Goal: Information Seeking & Learning: Learn about a topic

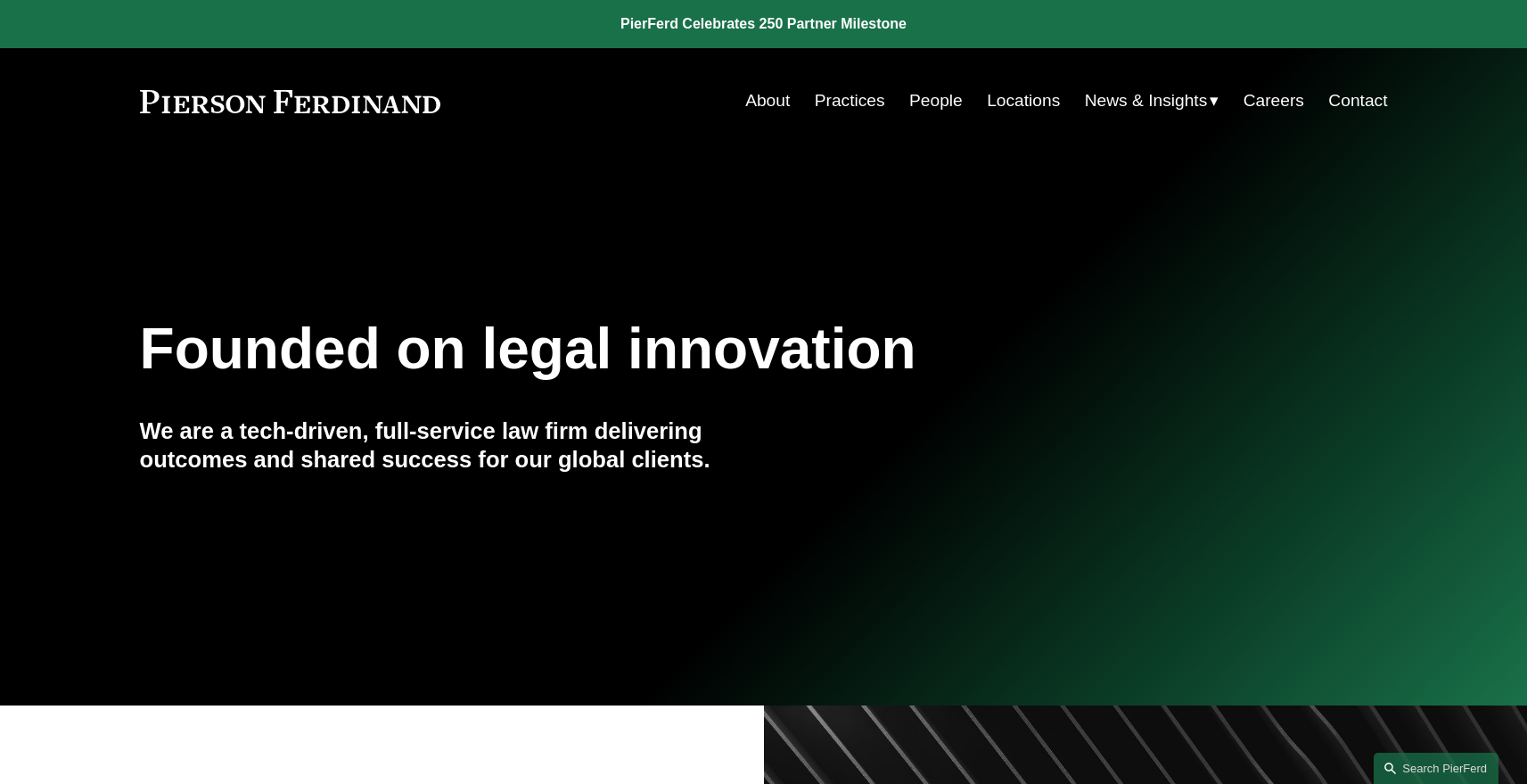
click at [834, 100] on link "Practices" at bounding box center [850, 100] width 71 height 33
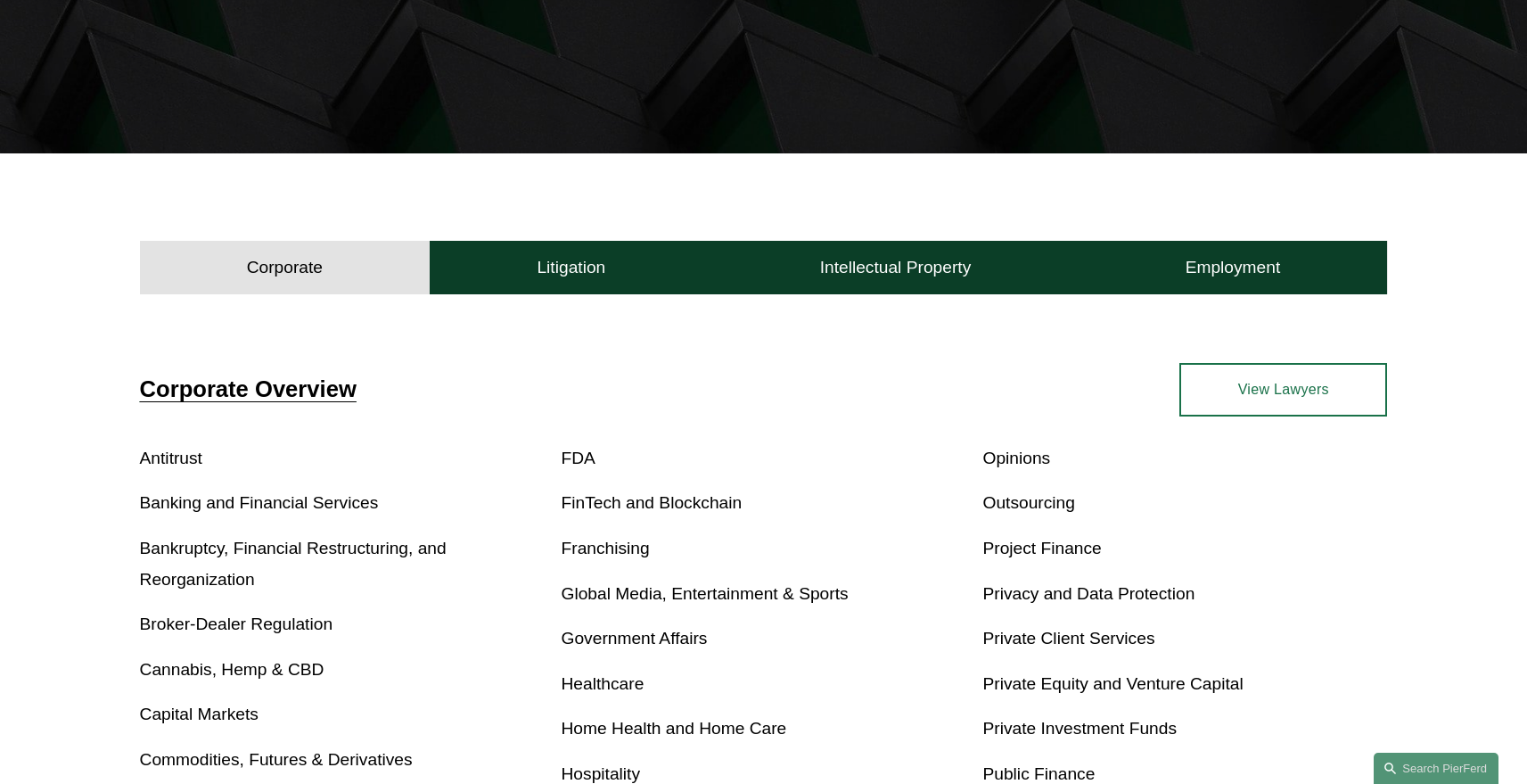
scroll to position [373, 0]
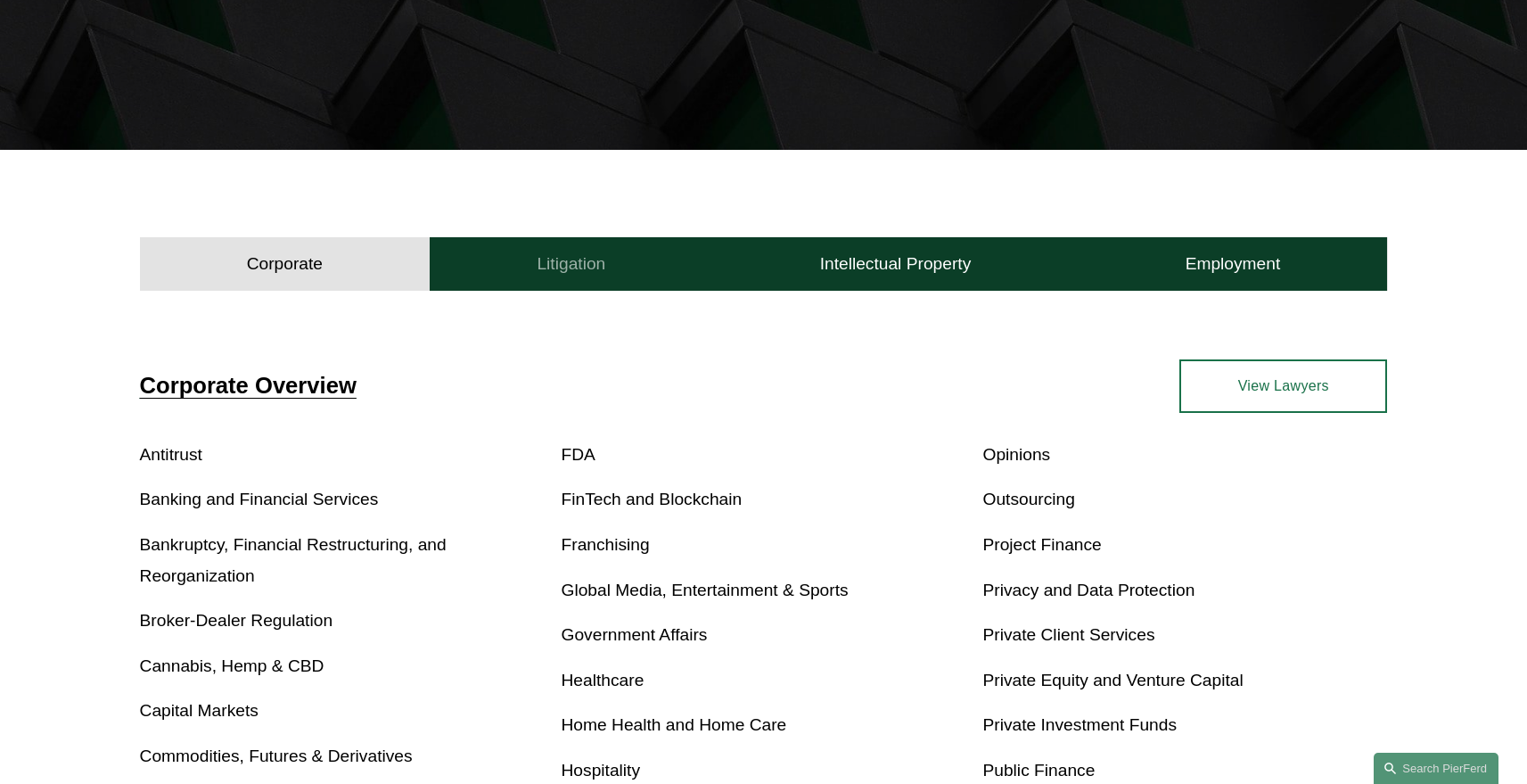
click at [568, 275] on button "Litigation" at bounding box center [571, 263] width 283 height 53
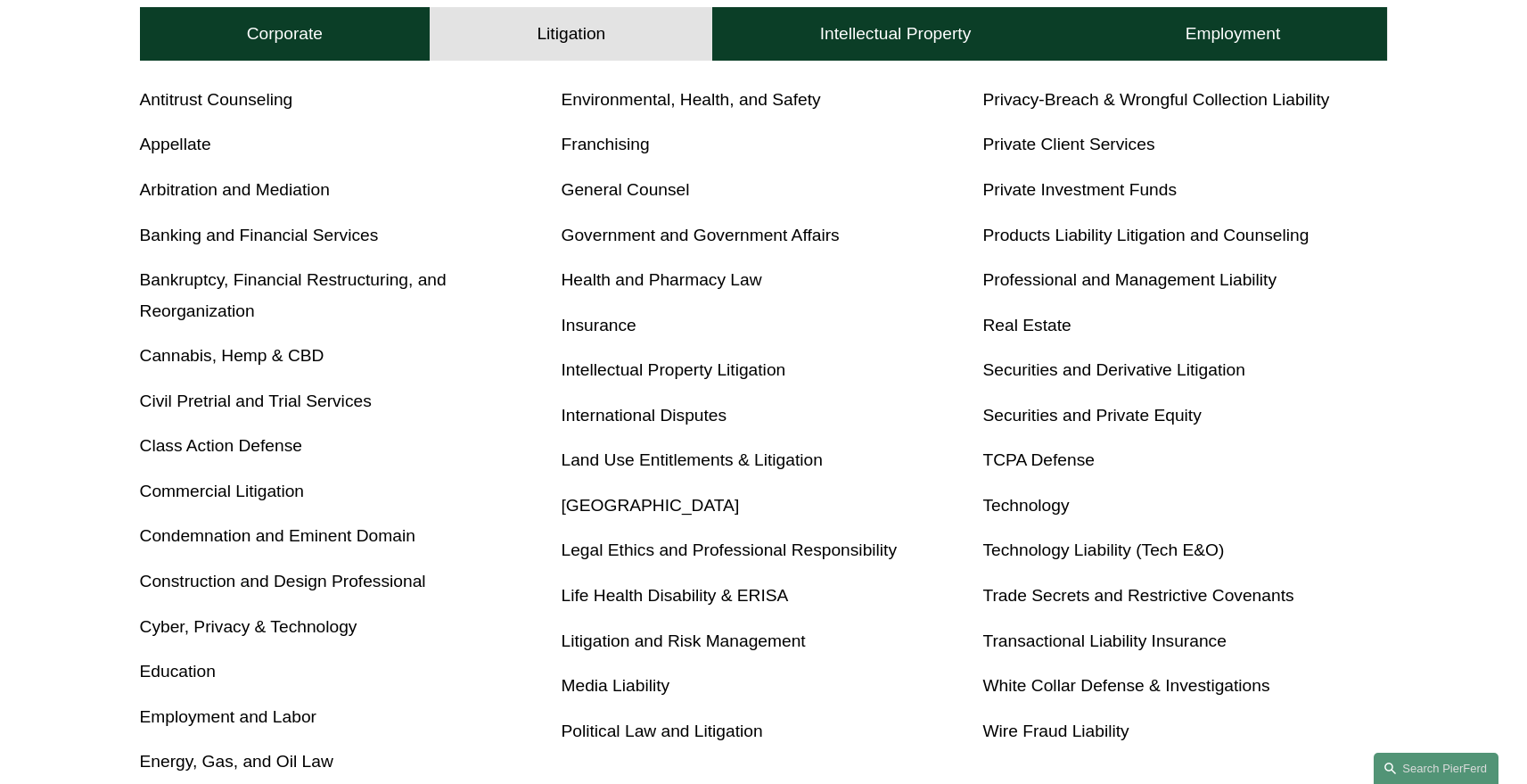
scroll to position [731, 0]
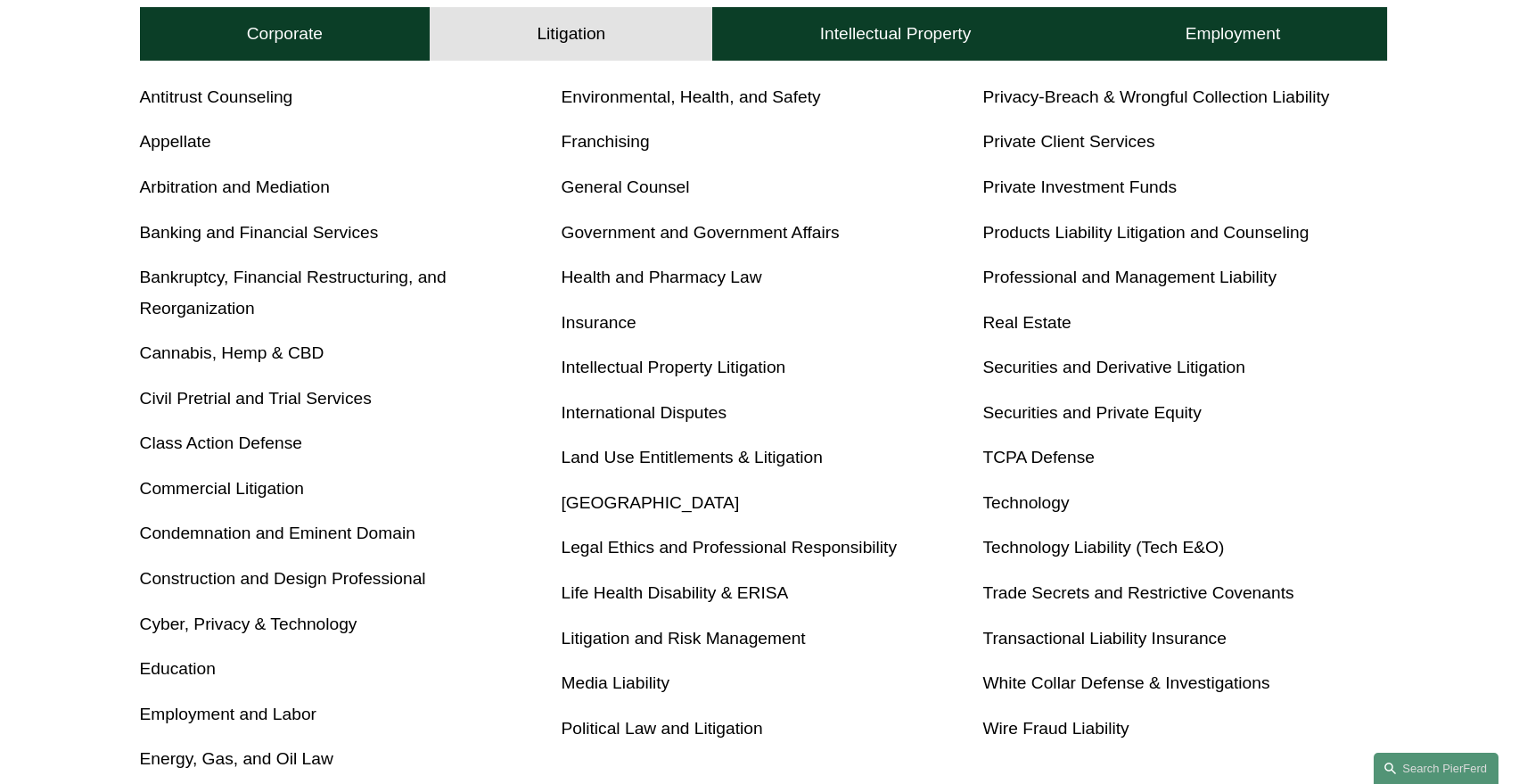
click at [284, 621] on link "Cyber, Privacy & Technology" at bounding box center [248, 623] width 217 height 19
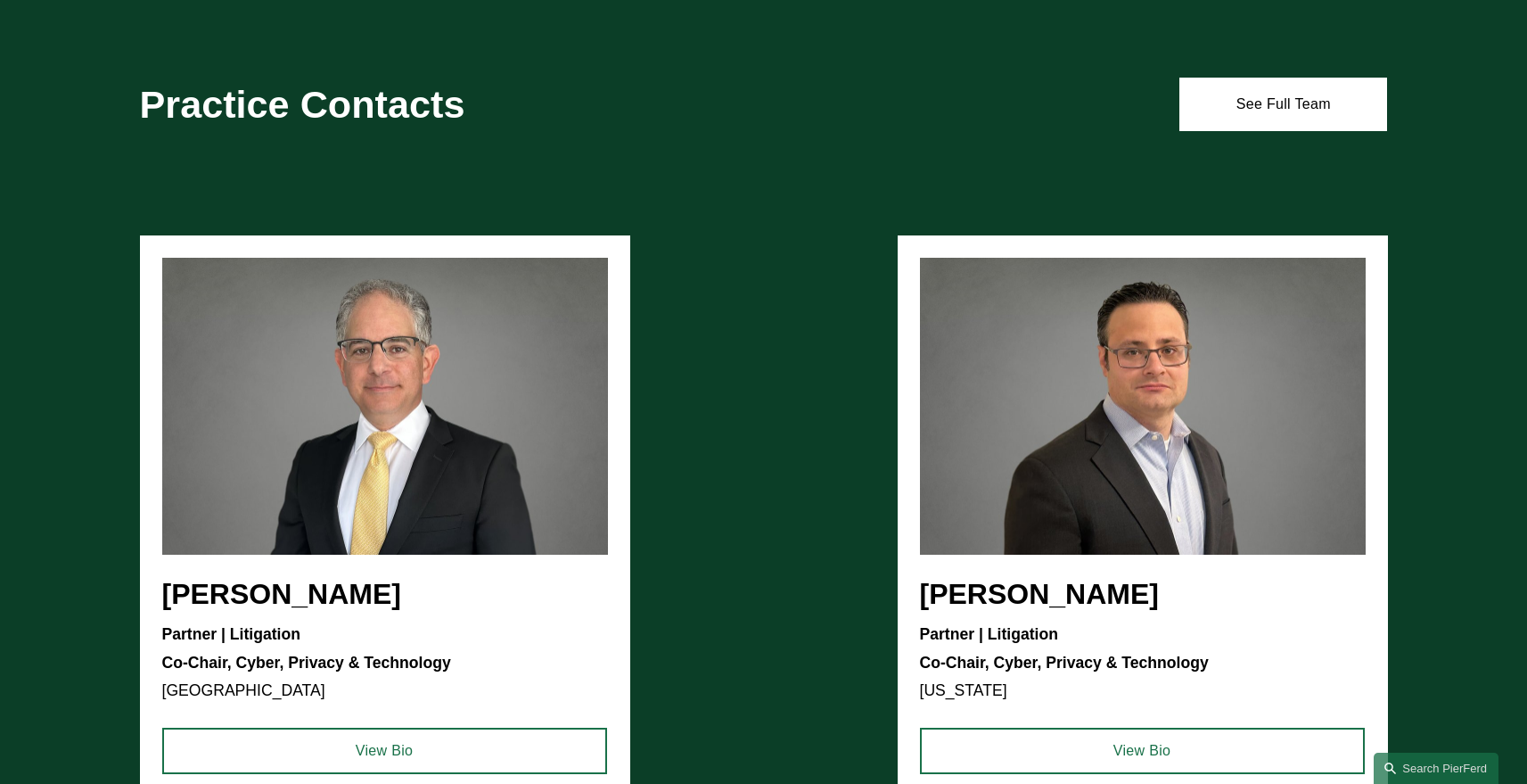
scroll to position [2150, 0]
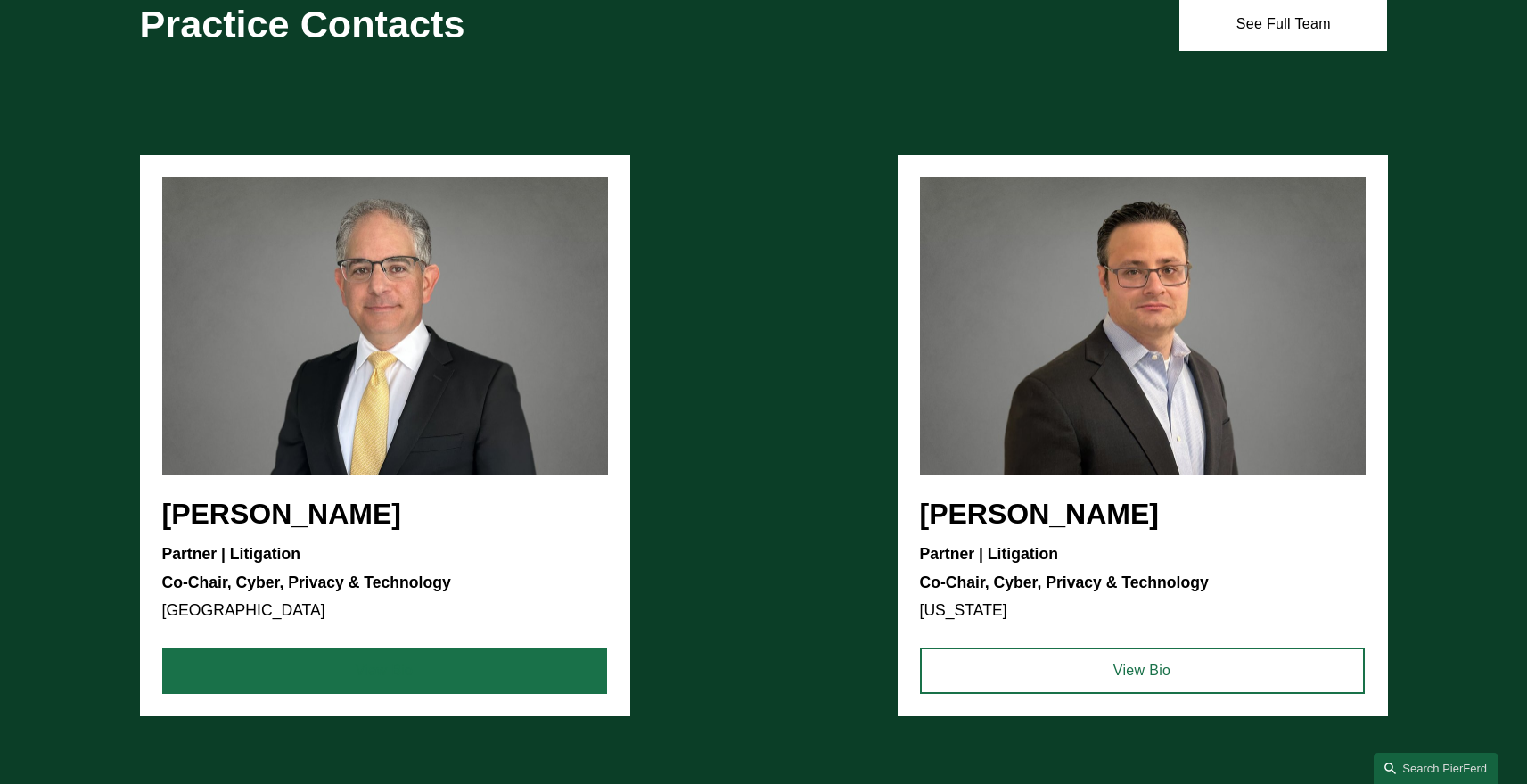
click at [371, 679] on link "View Bio" at bounding box center [384, 670] width 445 height 46
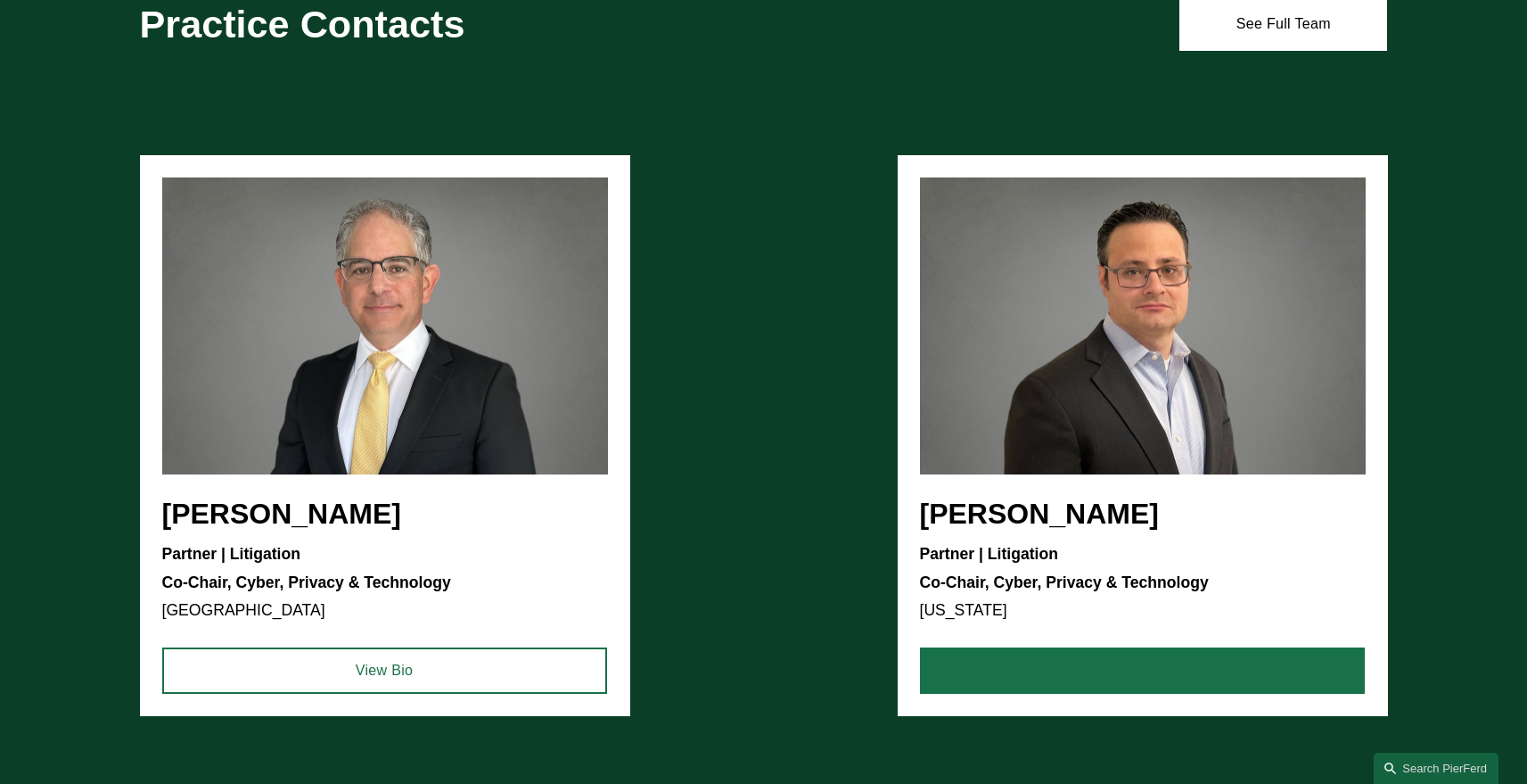
click at [1160, 668] on link "View Bio" at bounding box center [1142, 670] width 445 height 46
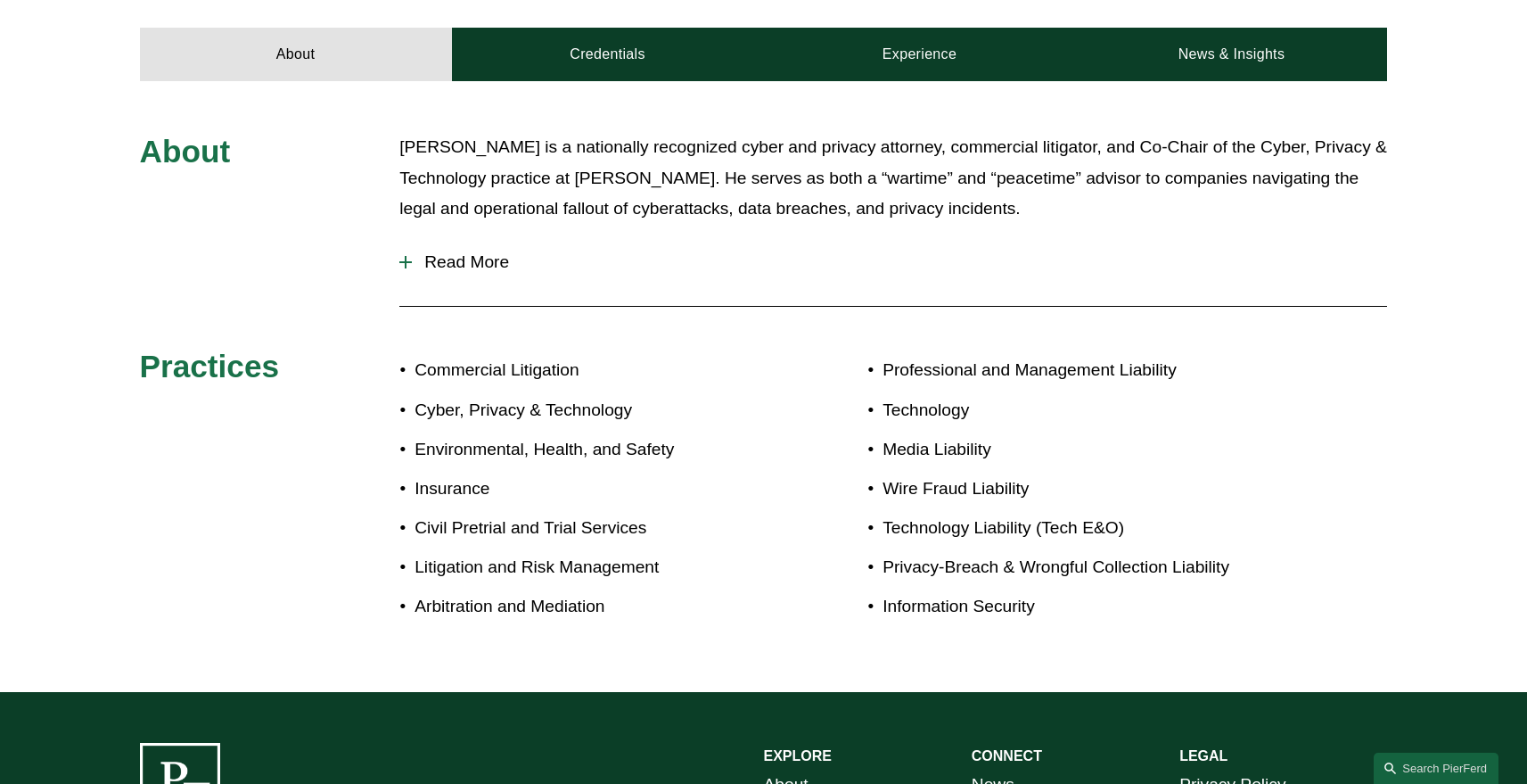
scroll to position [791, 0]
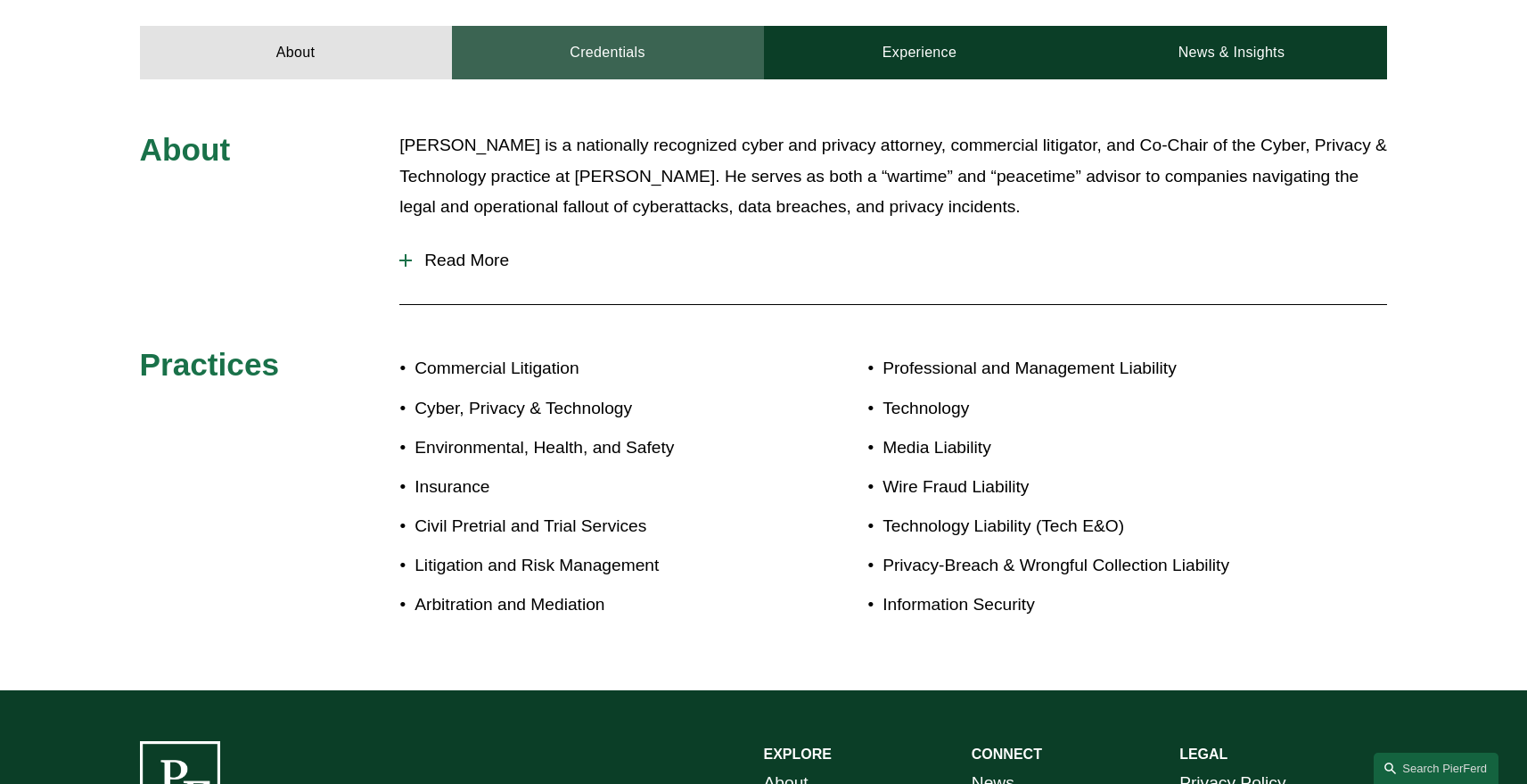
click at [603, 42] on link "Credentials" at bounding box center [608, 52] width 312 height 53
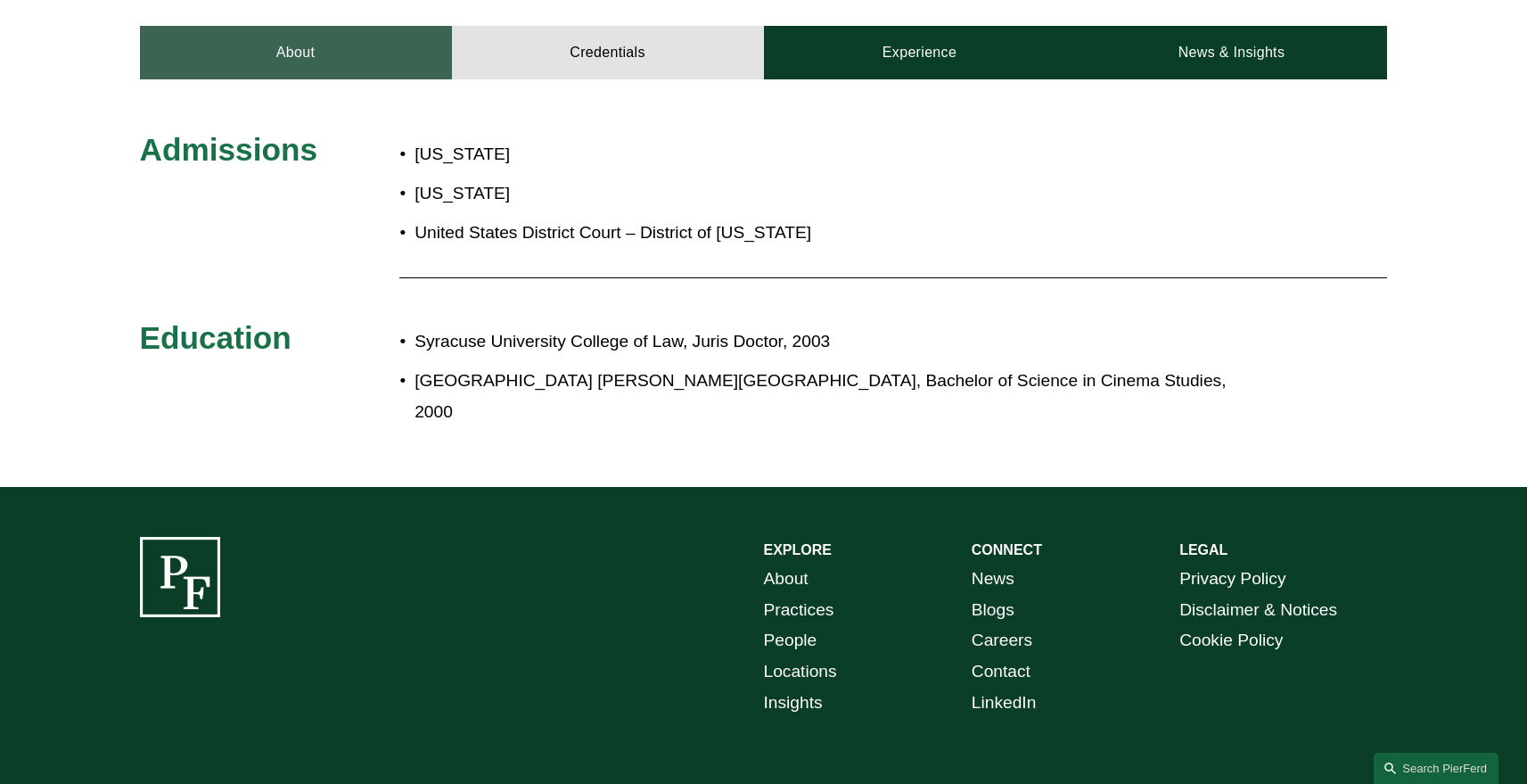
click at [312, 42] on link "About" at bounding box center [296, 52] width 312 height 53
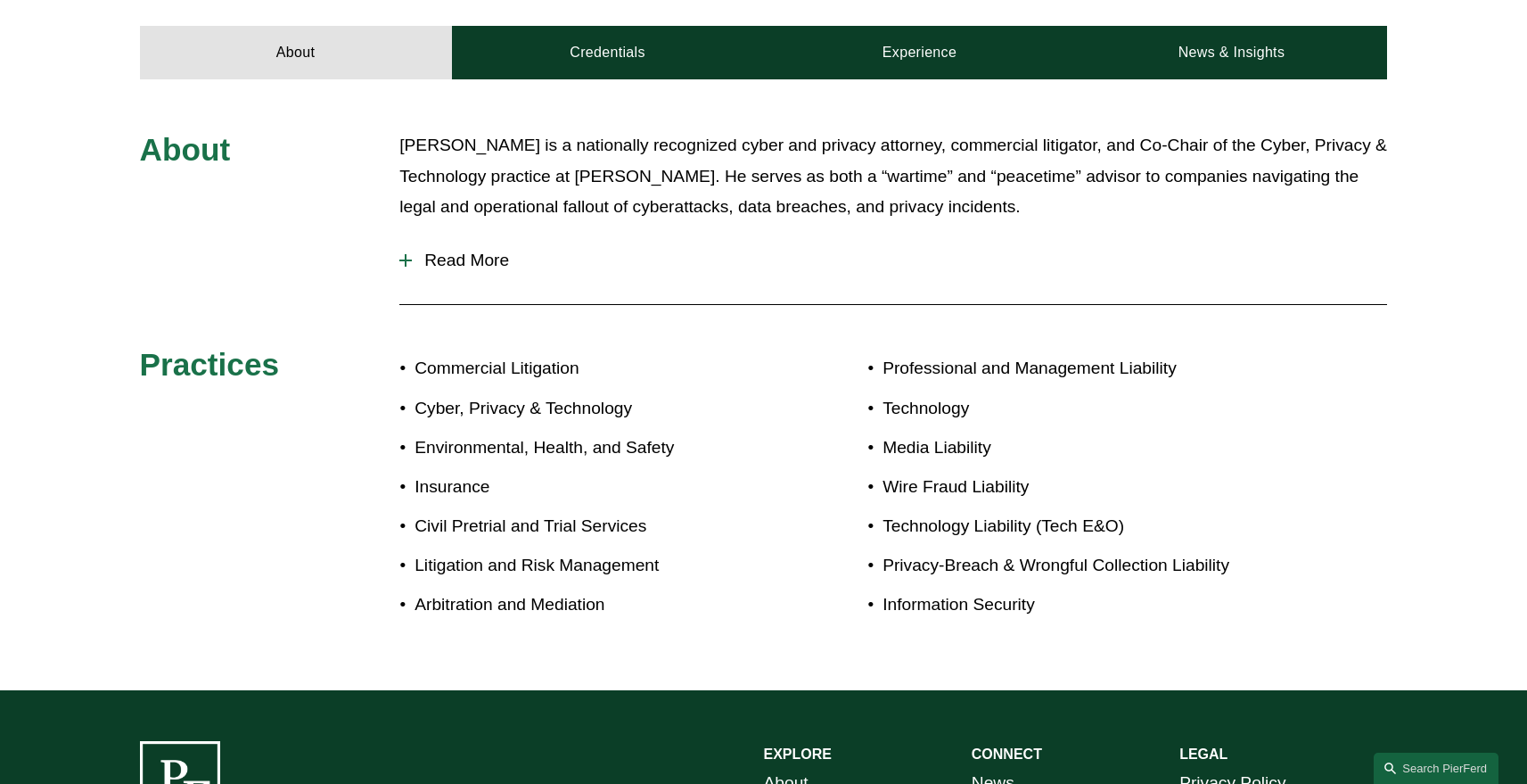
click at [435, 260] on span "Read More" at bounding box center [899, 260] width 976 height 20
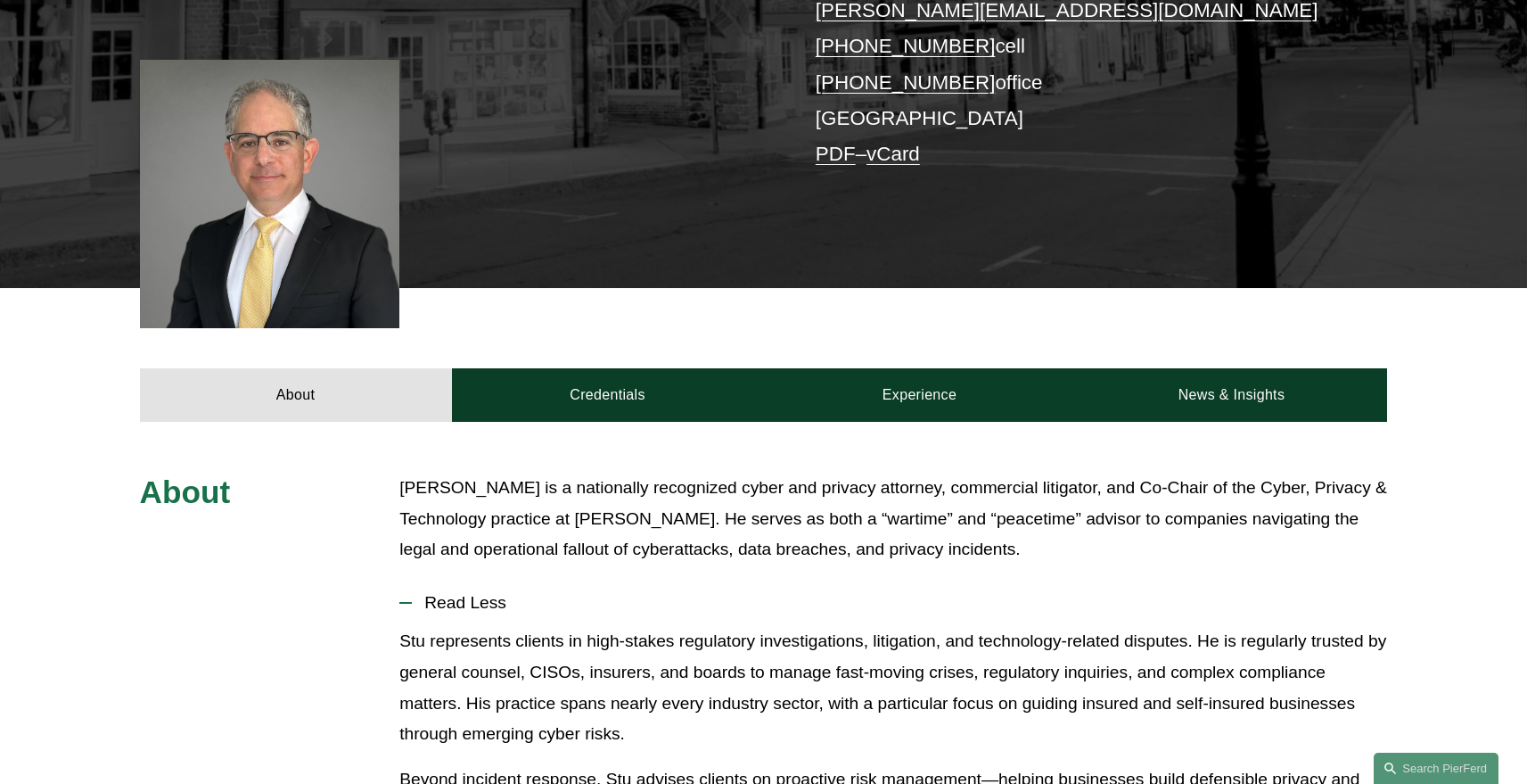
scroll to position [0, 0]
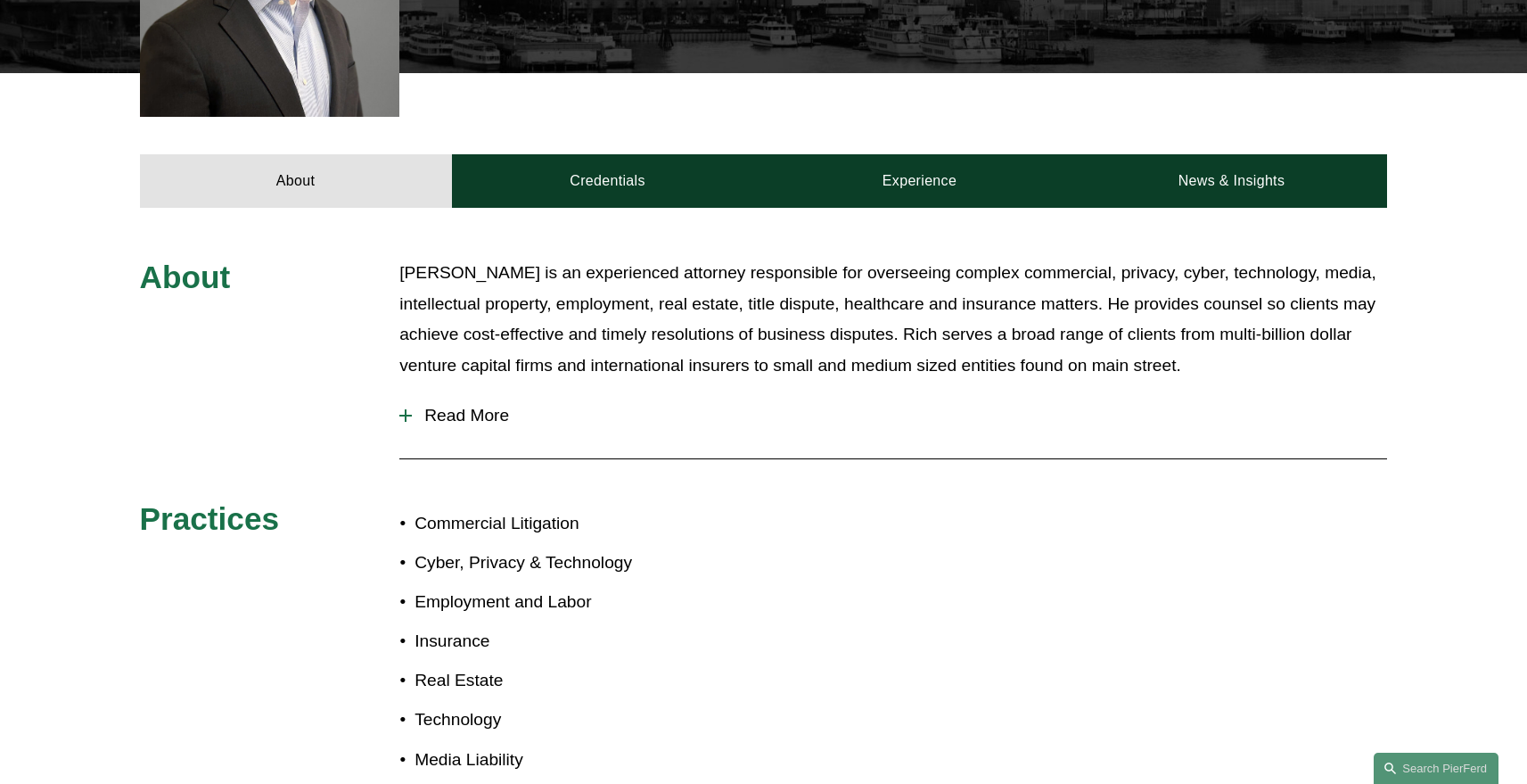
scroll to position [804, 0]
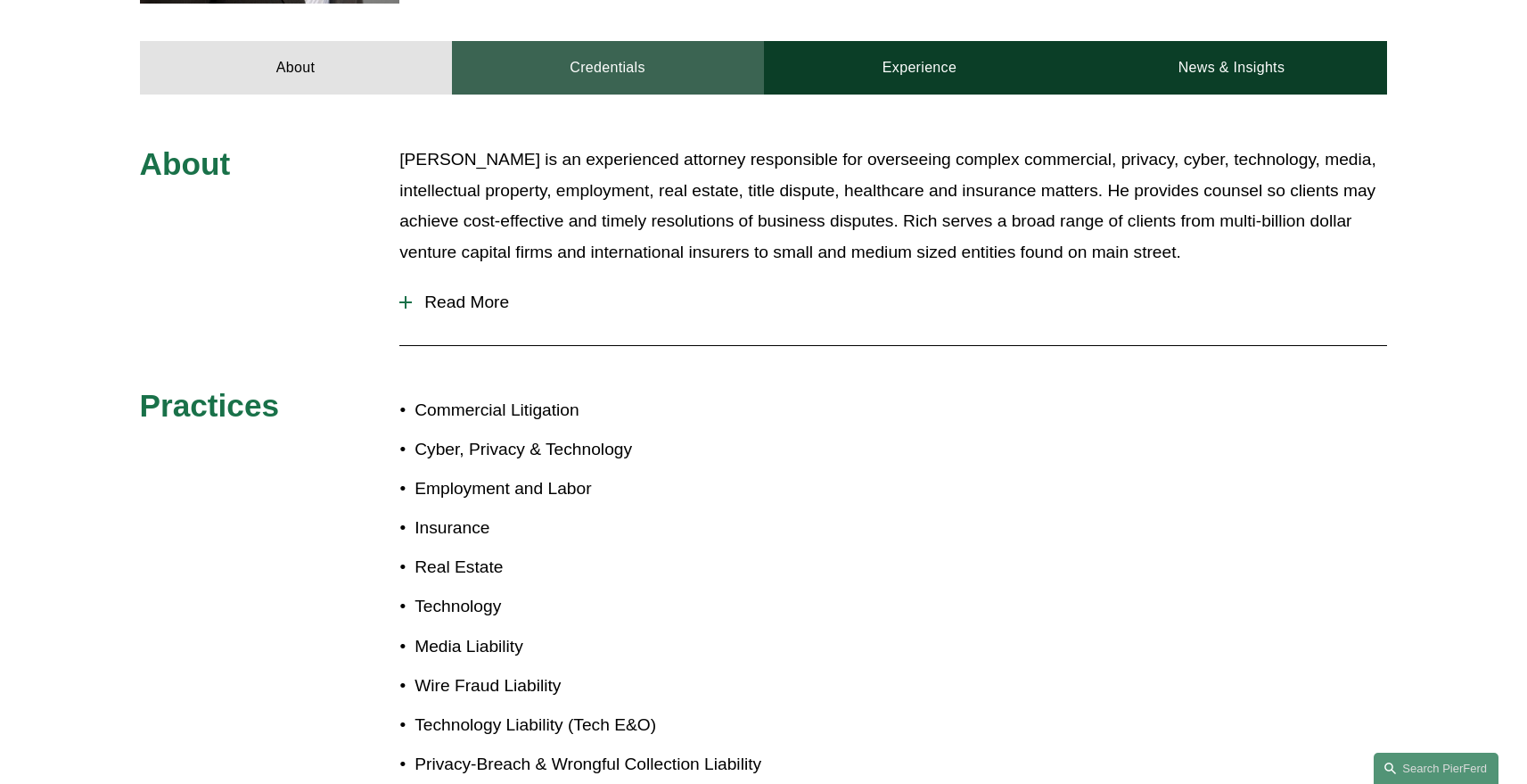
click at [609, 41] on link "Credentials" at bounding box center [608, 68] width 312 height 53
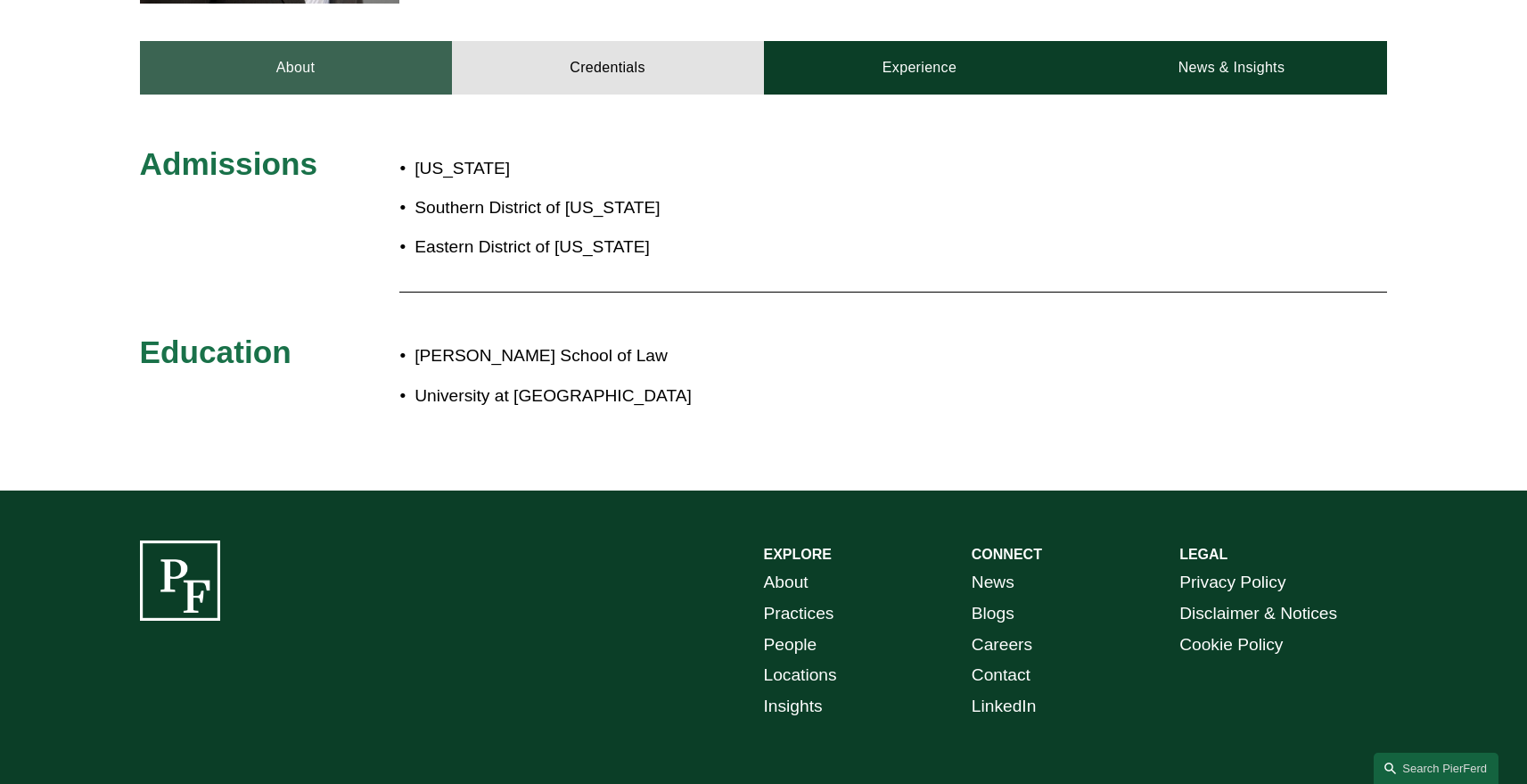
click at [254, 41] on link "About" at bounding box center [296, 68] width 312 height 53
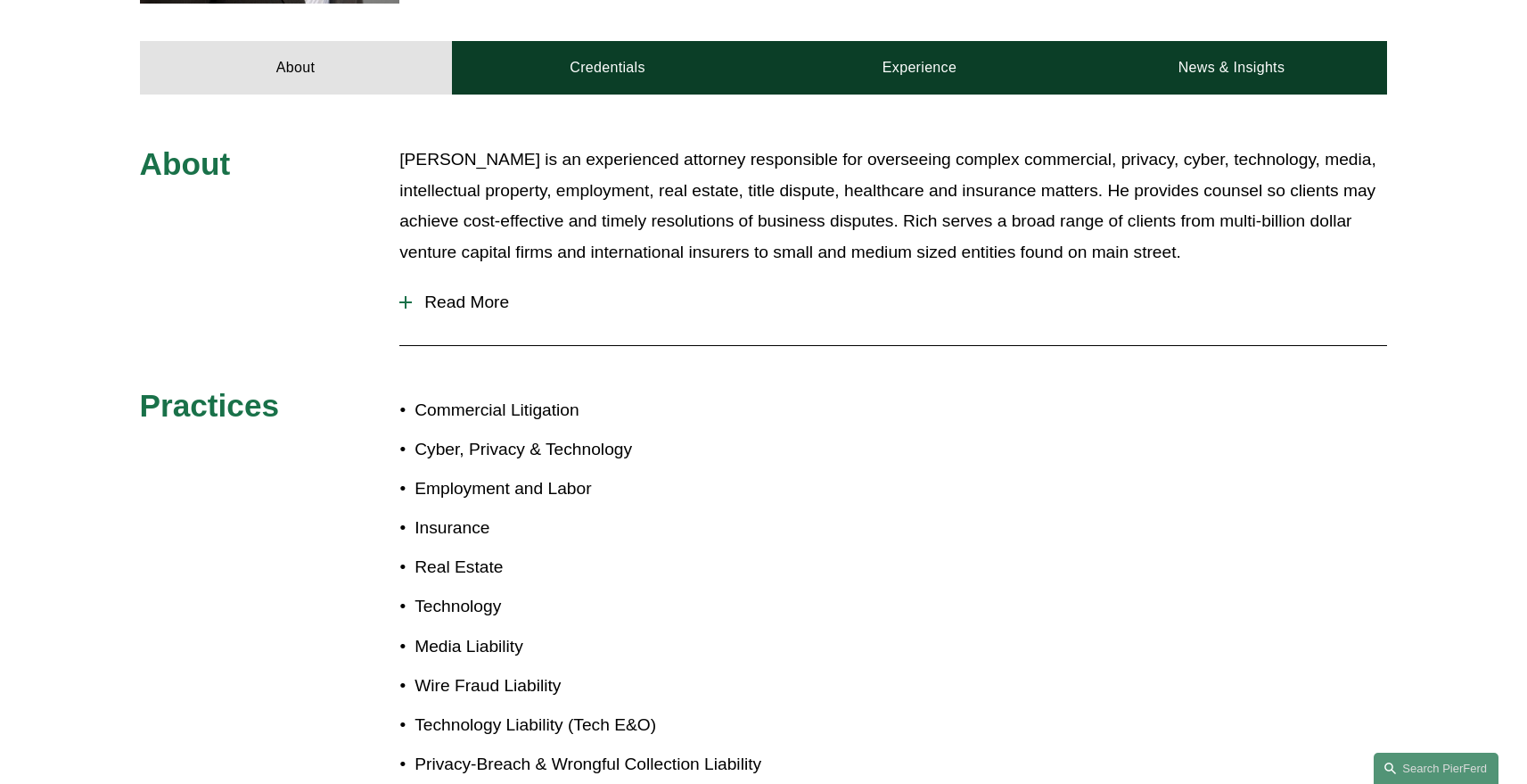
click at [467, 293] on span "Read More" at bounding box center [899, 303] width 976 height 20
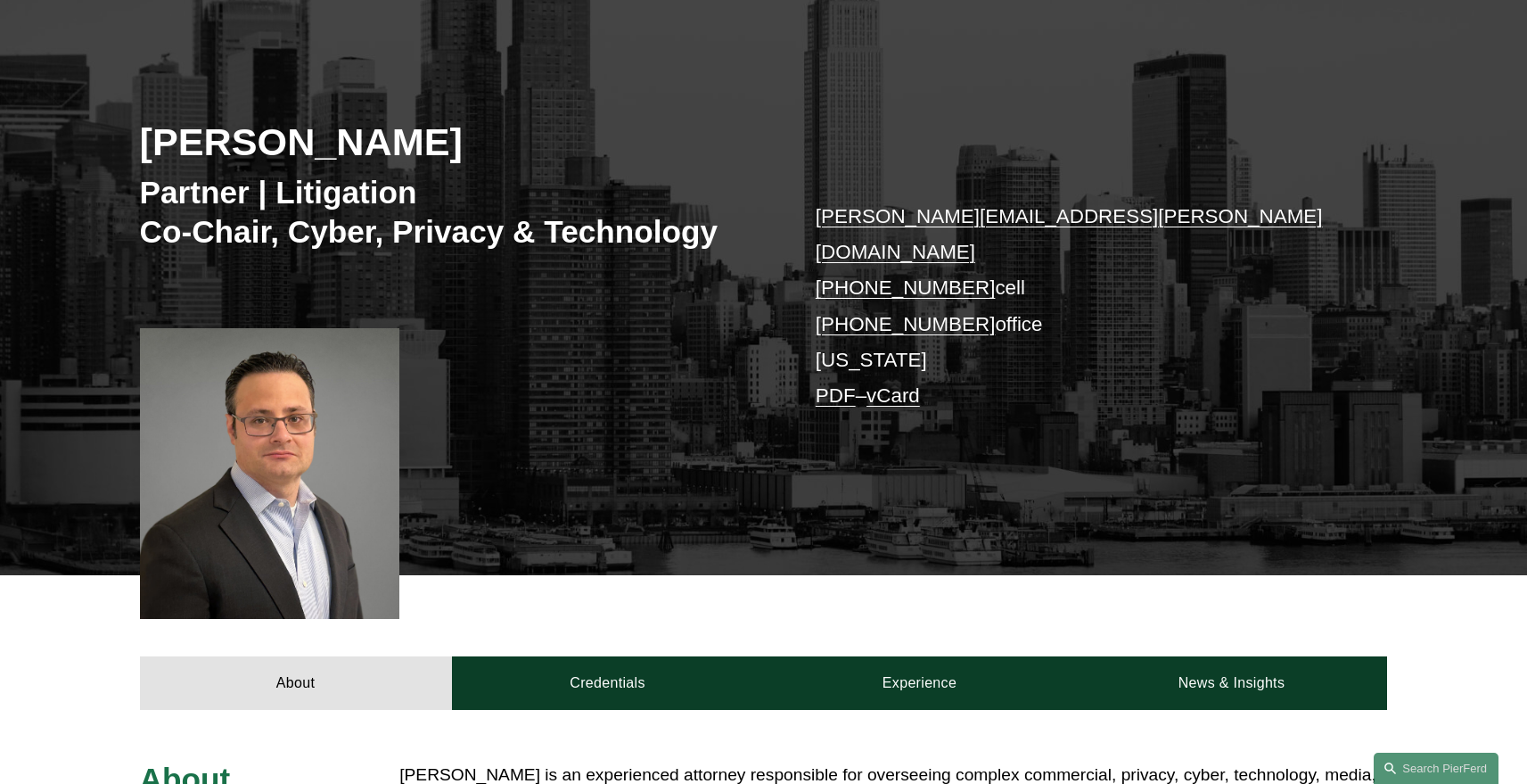
scroll to position [0, 0]
